Goal: Task Accomplishment & Management: Use online tool/utility

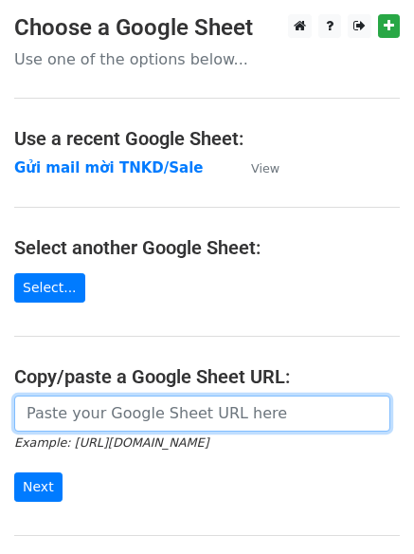
click at [145, 419] on input "url" at bounding box center [202, 414] width 377 height 36
paste input "https://docs.google.com/spreadsheets/d/1TtAizbGxqnDU64DPIErVZcve06-jb8T-hSU-B2z…"
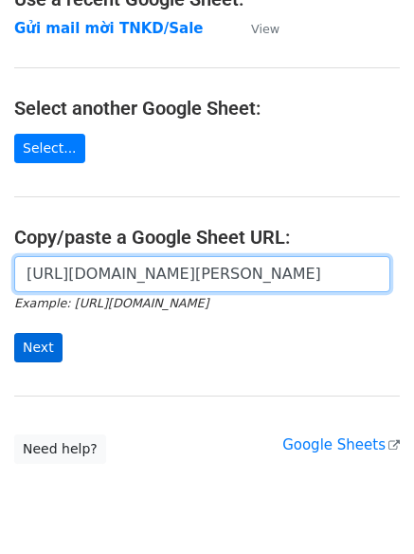
scroll to position [140, 0]
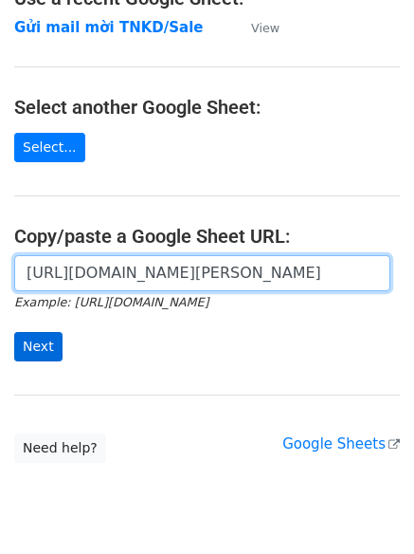
type input "https://docs.google.com/spreadsheets/d/1TtAizbGxqnDU64DPIErVZcve06-jb8T-hSU-B2z…"
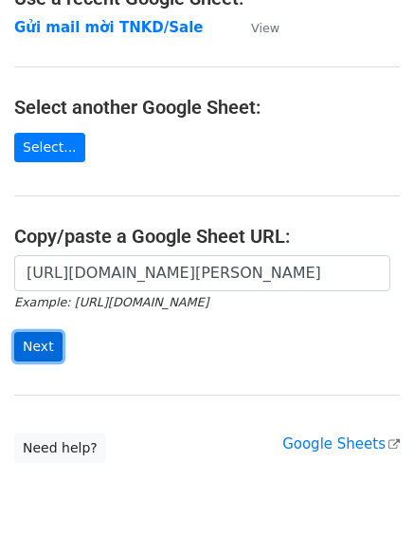
click at [36, 350] on input "Next" at bounding box center [38, 346] width 48 height 29
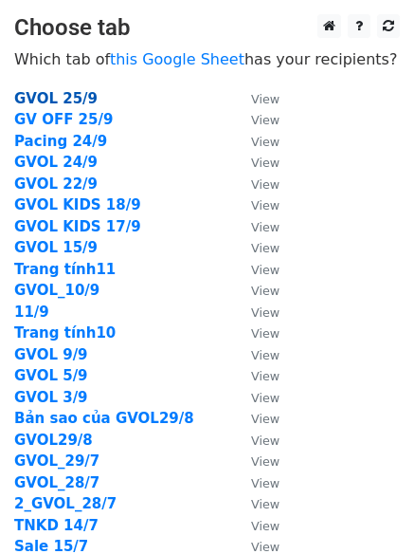
click at [52, 102] on strong "GVOL 25/9" at bounding box center [55, 98] width 83 height 17
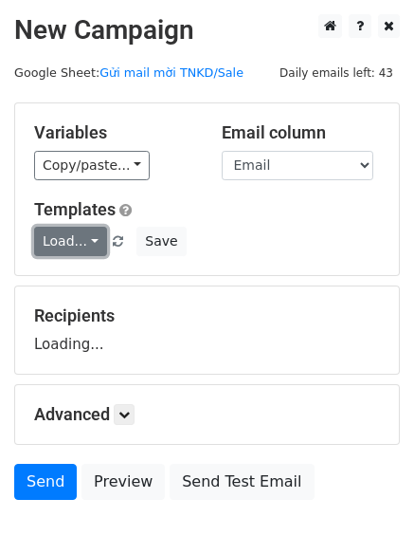
click at [75, 245] on link "Load..." at bounding box center [70, 241] width 73 height 29
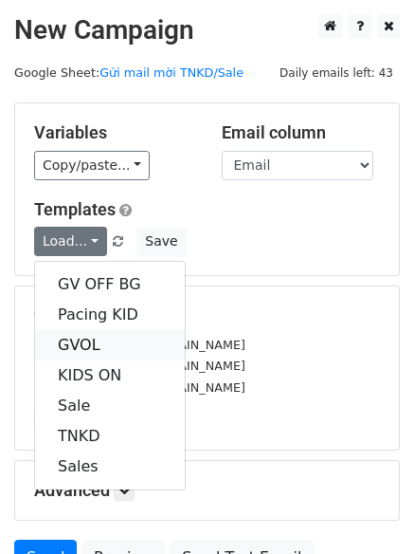
click at [78, 343] on link "GVOL" at bounding box center [110, 345] width 150 height 30
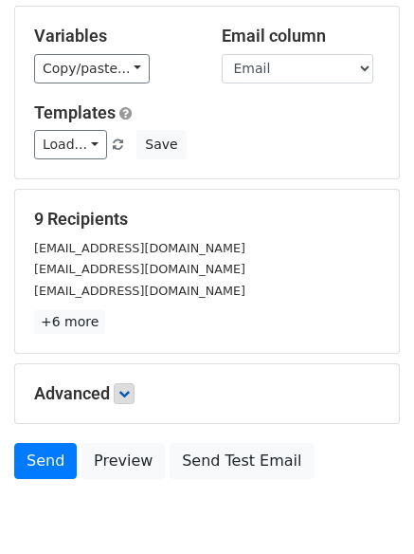
scroll to position [183, 0]
